Goal: Transaction & Acquisition: Purchase product/service

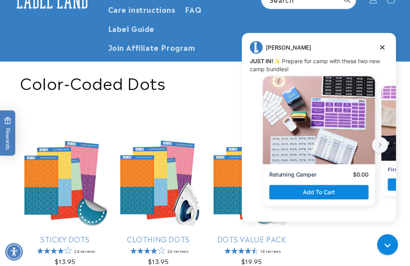
scroll to position [87, 0]
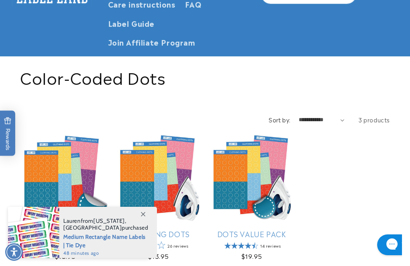
click at [383, 72] on h1 "Collection: Color-Coded Dots" at bounding box center [205, 76] width 370 height 21
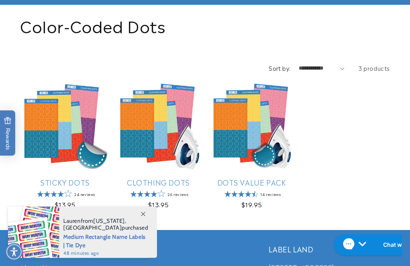
scroll to position [139, 0]
click at [49, 178] on link "Sticky Dots" at bounding box center [65, 182] width 90 height 9
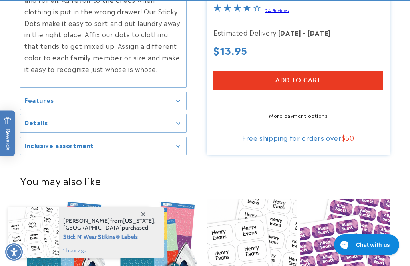
click at [32, 119] on h2 "Details" at bounding box center [35, 123] width 23 height 8
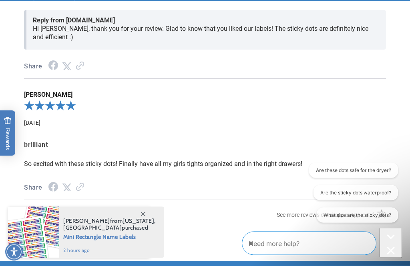
scroll to position [1120, 0]
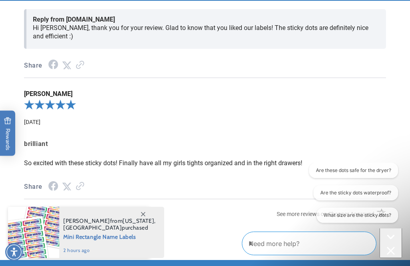
click at [53, 207] on span "2" at bounding box center [54, 215] width 16 height 16
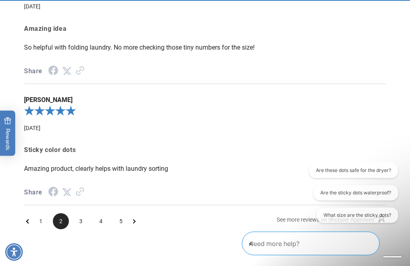
scroll to position [1116, 0]
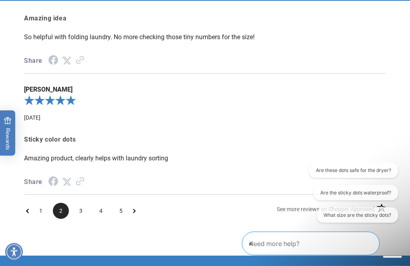
click at [78, 203] on span "3" at bounding box center [81, 211] width 16 height 16
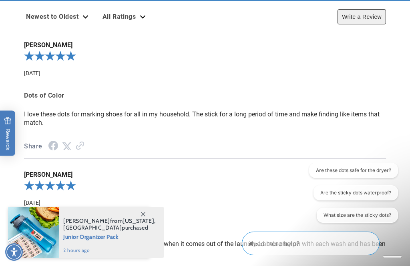
scroll to position [910, 0]
